Goal: Consume media (video, audio)

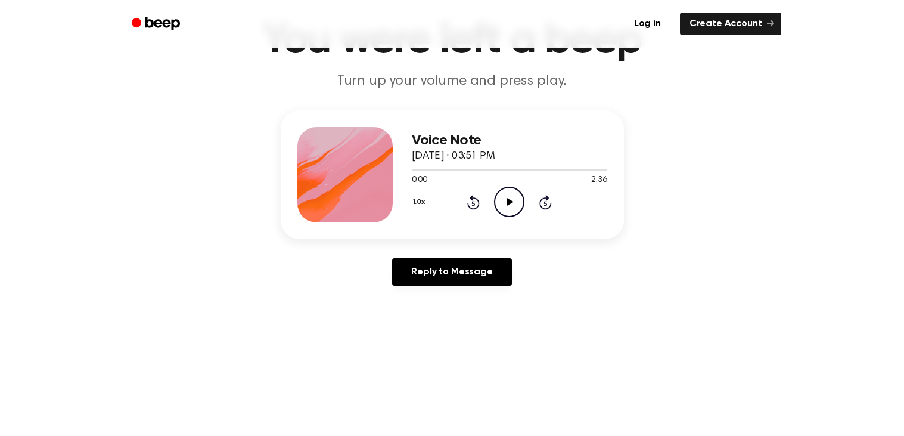
scroll to position [84, 0]
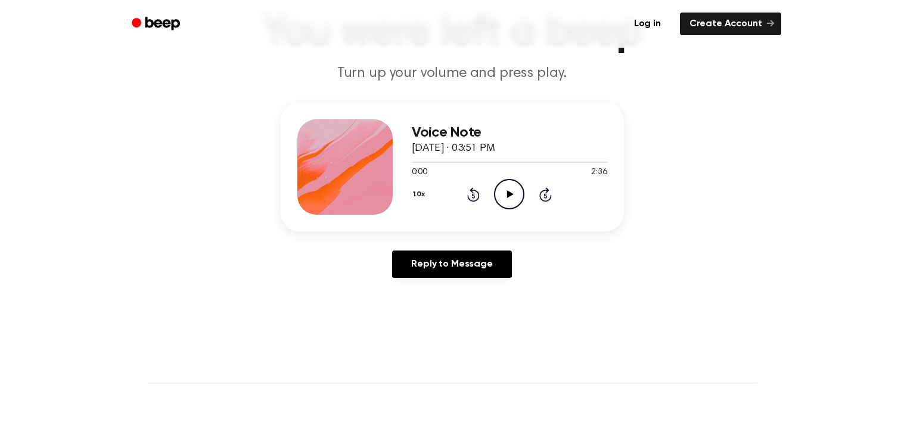
click at [508, 182] on icon "Play Audio" at bounding box center [509, 194] width 30 height 30
click at [511, 192] on icon at bounding box center [508, 194] width 5 height 8
click at [504, 189] on icon "Play Audio" at bounding box center [509, 194] width 30 height 30
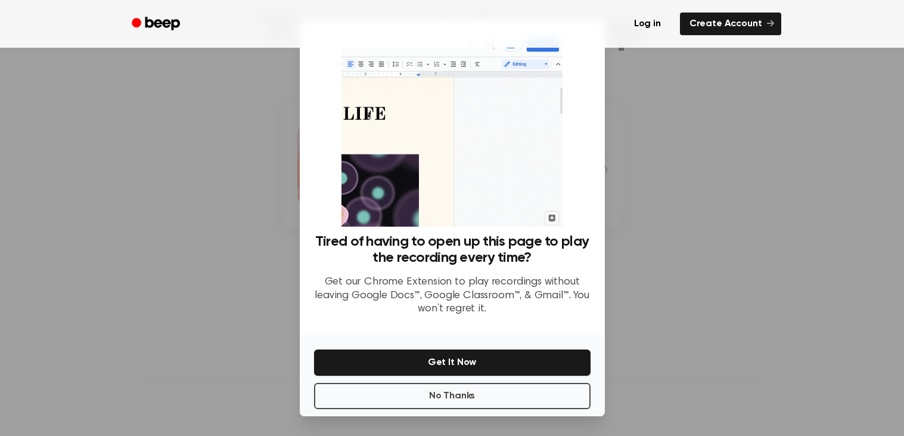
scroll to position [92, 0]
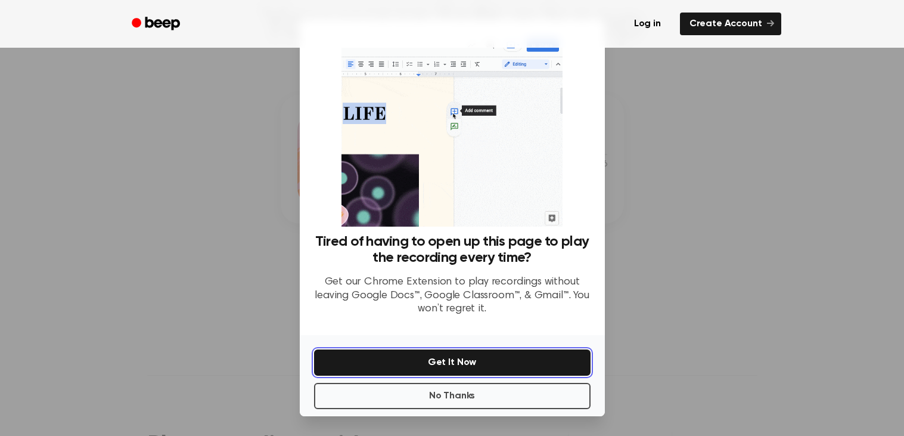
click at [433, 360] on button "Get It Now" at bounding box center [452, 362] width 276 height 26
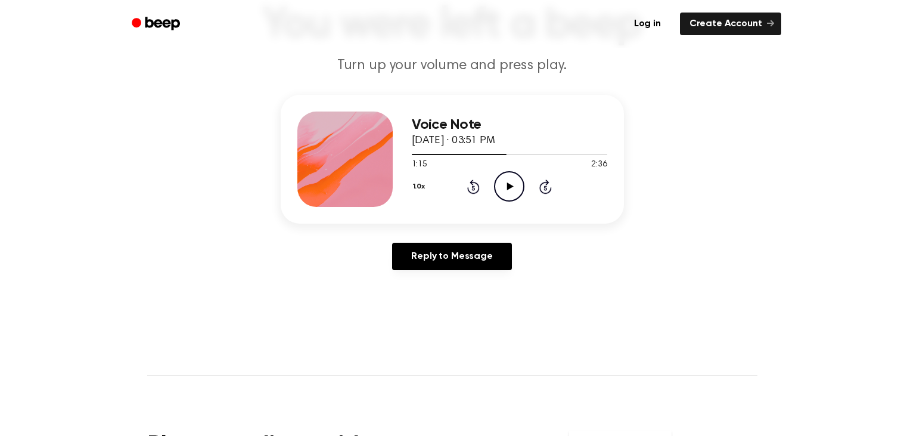
click at [506, 195] on icon "Play Audio" at bounding box center [509, 186] width 30 height 30
click at [501, 175] on icon "Pause Audio" at bounding box center [509, 186] width 30 height 30
click at [479, 187] on icon at bounding box center [473, 186] width 13 height 14
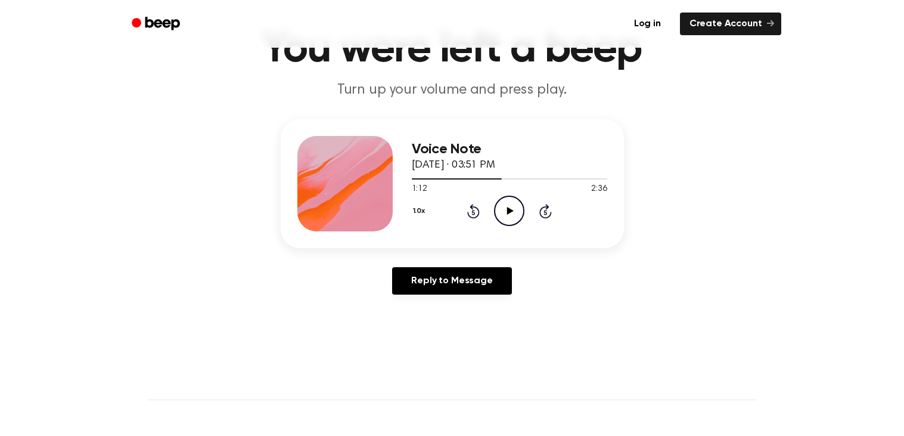
scroll to position [63, 0]
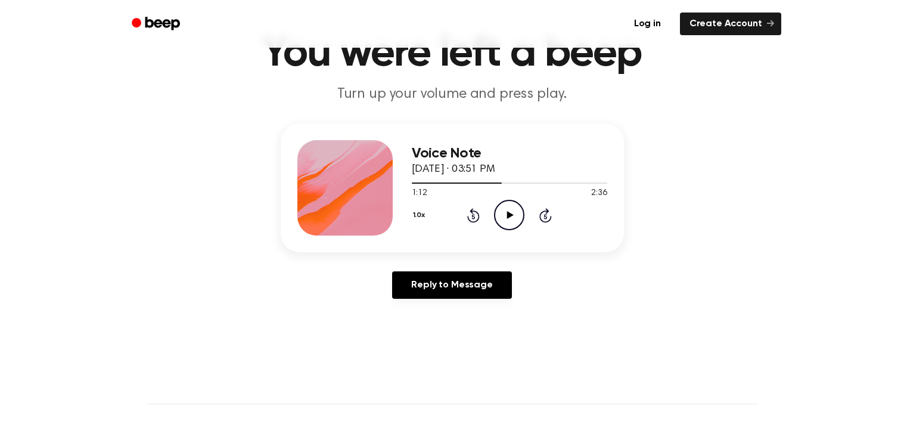
click at [486, 210] on div "1.0x Rewind 5 seconds Play Audio Skip 5 seconds" at bounding box center [509, 215] width 195 height 30
click at [473, 216] on icon at bounding box center [473, 216] width 3 height 5
click at [513, 201] on icon "Play Audio" at bounding box center [509, 215] width 30 height 30
click at [502, 210] on icon "Pause Audio" at bounding box center [509, 215] width 30 height 30
click at [510, 210] on icon "Play Audio" at bounding box center [509, 215] width 30 height 30
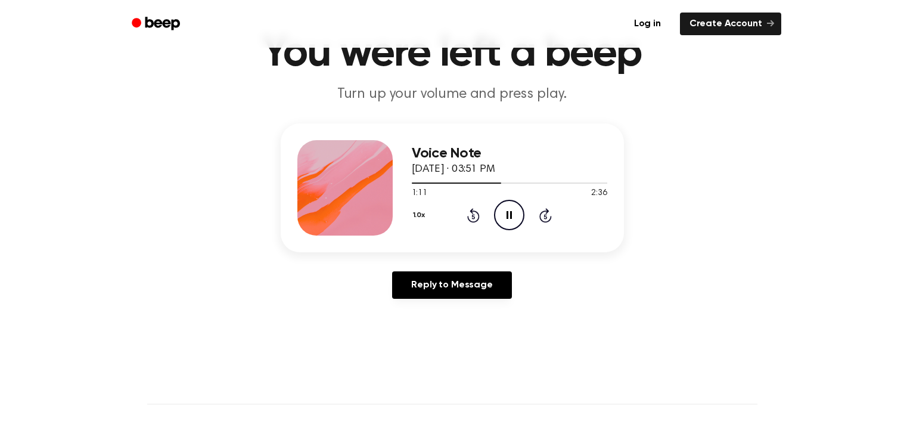
click at [505, 212] on icon "Pause Audio" at bounding box center [509, 215] width 30 height 30
click at [540, 207] on icon "Skip 5 seconds" at bounding box center [545, 214] width 13 height 15
click at [503, 213] on icon "Play Audio" at bounding box center [509, 215] width 30 height 30
click at [509, 219] on icon "Pause Audio" at bounding box center [509, 215] width 30 height 30
click at [503, 210] on icon "Play Audio" at bounding box center [509, 215] width 30 height 30
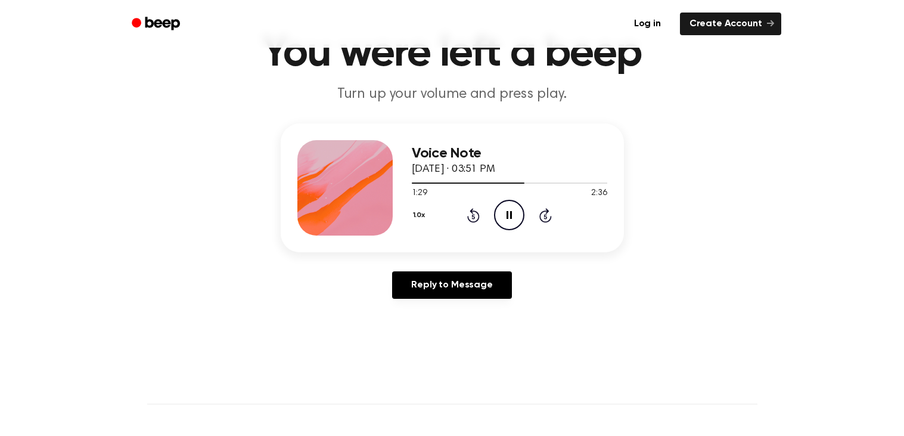
click at [509, 216] on icon "Pause Audio" at bounding box center [509, 215] width 30 height 30
click at [502, 212] on icon "Play Audio" at bounding box center [509, 215] width 30 height 30
click at [504, 213] on icon "Pause Audio" at bounding box center [509, 215] width 30 height 30
click at [477, 207] on icon "Rewind 5 seconds" at bounding box center [473, 214] width 13 height 15
click at [469, 220] on icon at bounding box center [473, 215] width 13 height 14
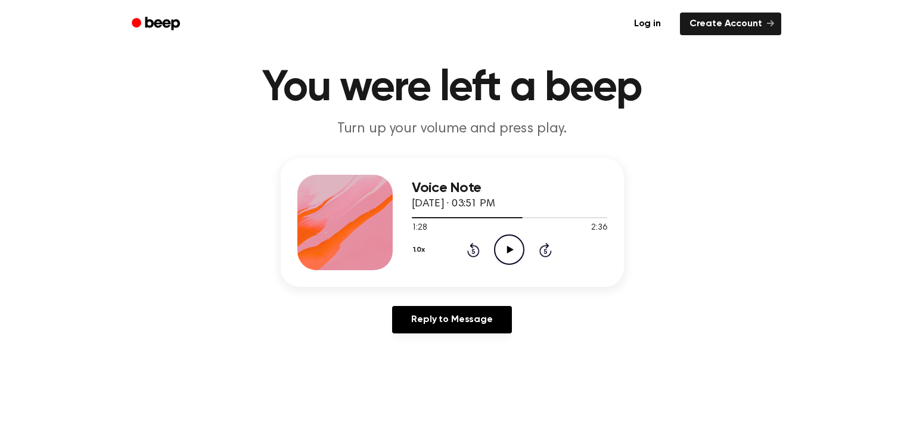
scroll to position [27, 0]
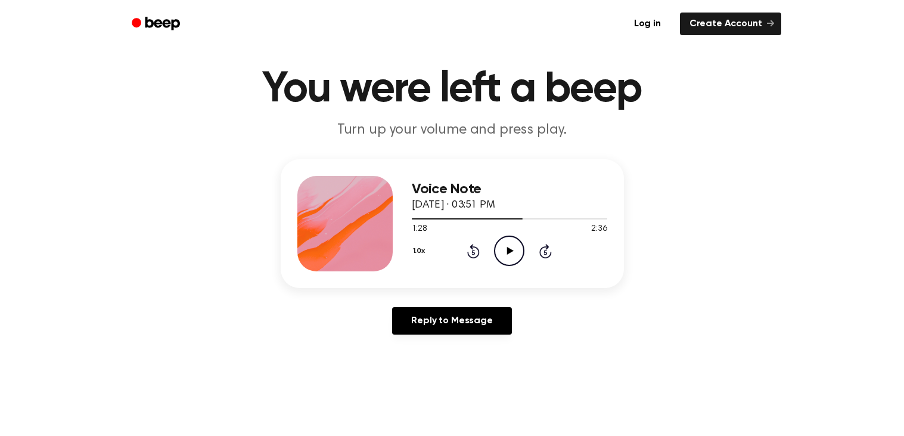
click at [504, 254] on icon "Play Audio" at bounding box center [509, 250] width 30 height 30
click at [504, 258] on icon "Pause Audio" at bounding box center [509, 250] width 30 height 30
